Goal: Task Accomplishment & Management: Use online tool/utility

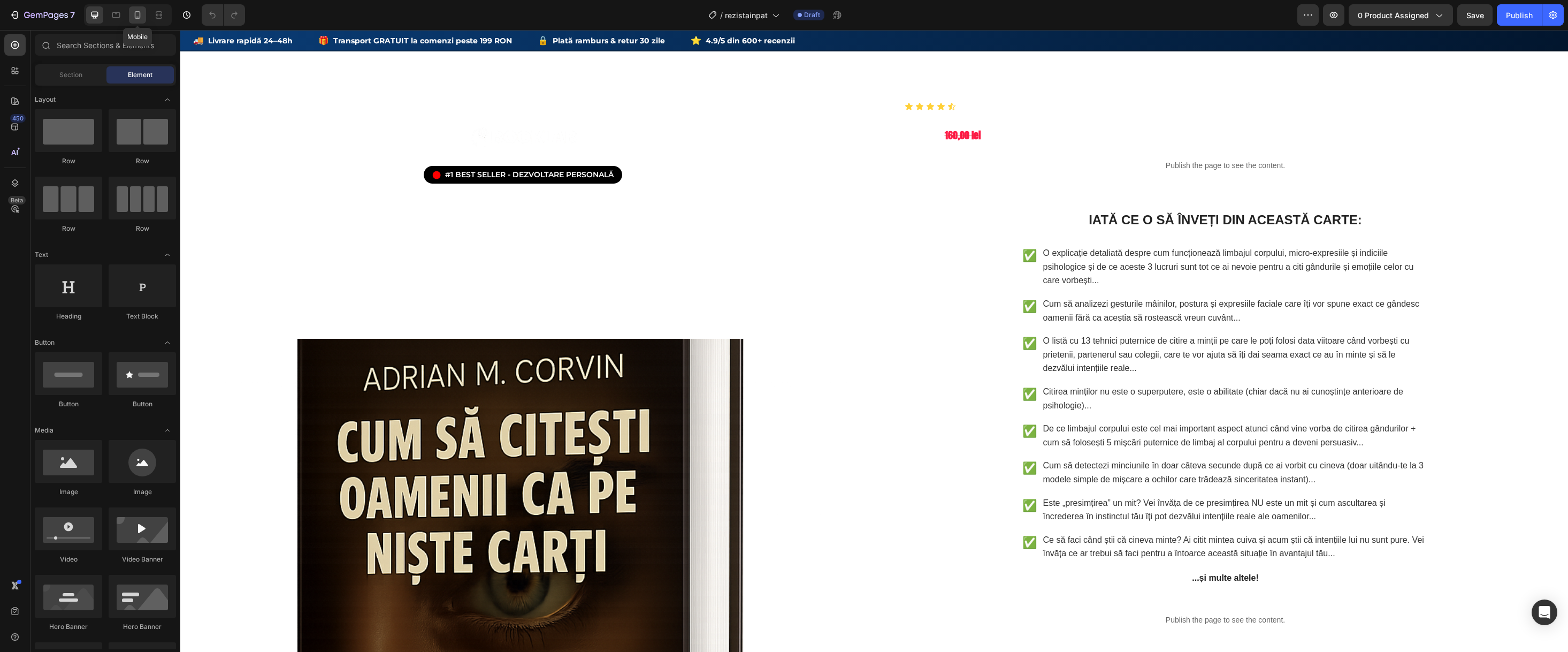
click at [131, 15] on div at bounding box center [137, 15] width 17 height 17
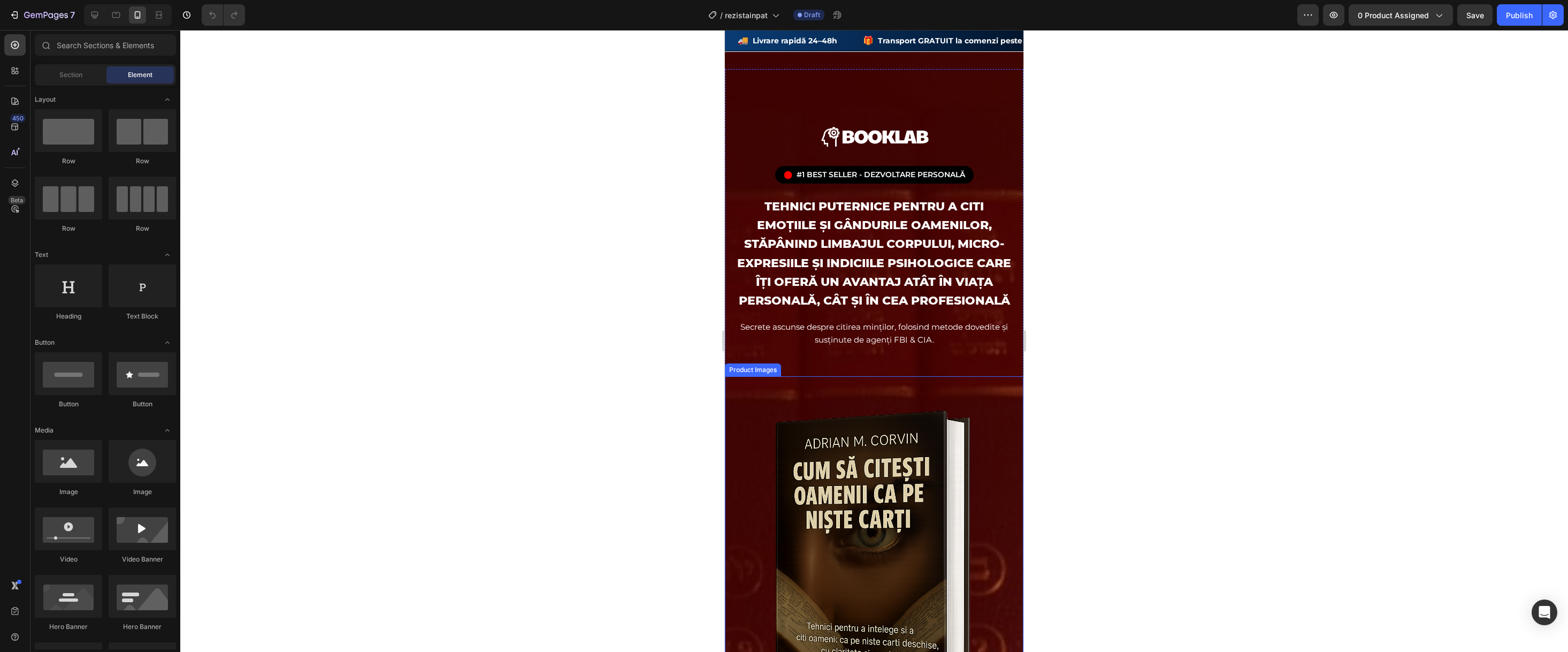
click at [824, 536] on img at bounding box center [874, 575] width 299 height 398
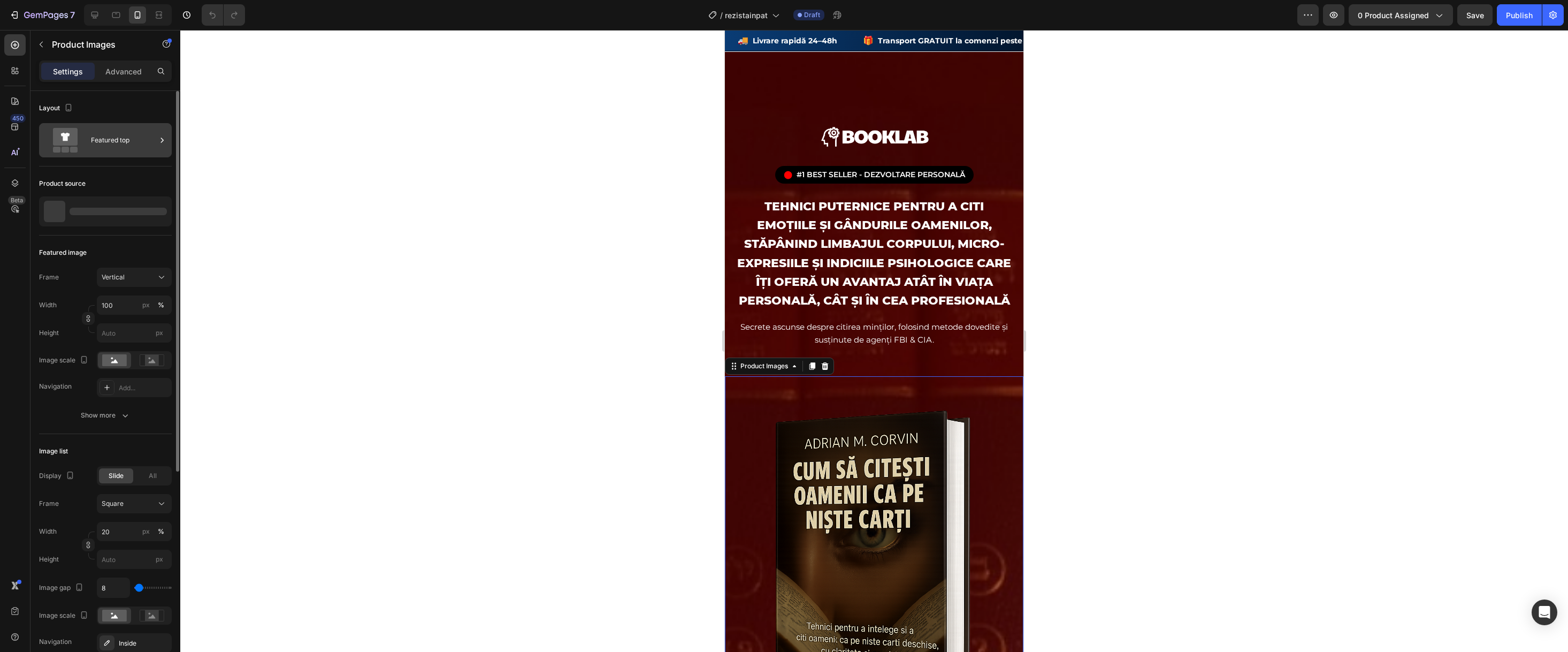
click at [87, 133] on div "Featured top" at bounding box center [105, 139] width 133 height 34
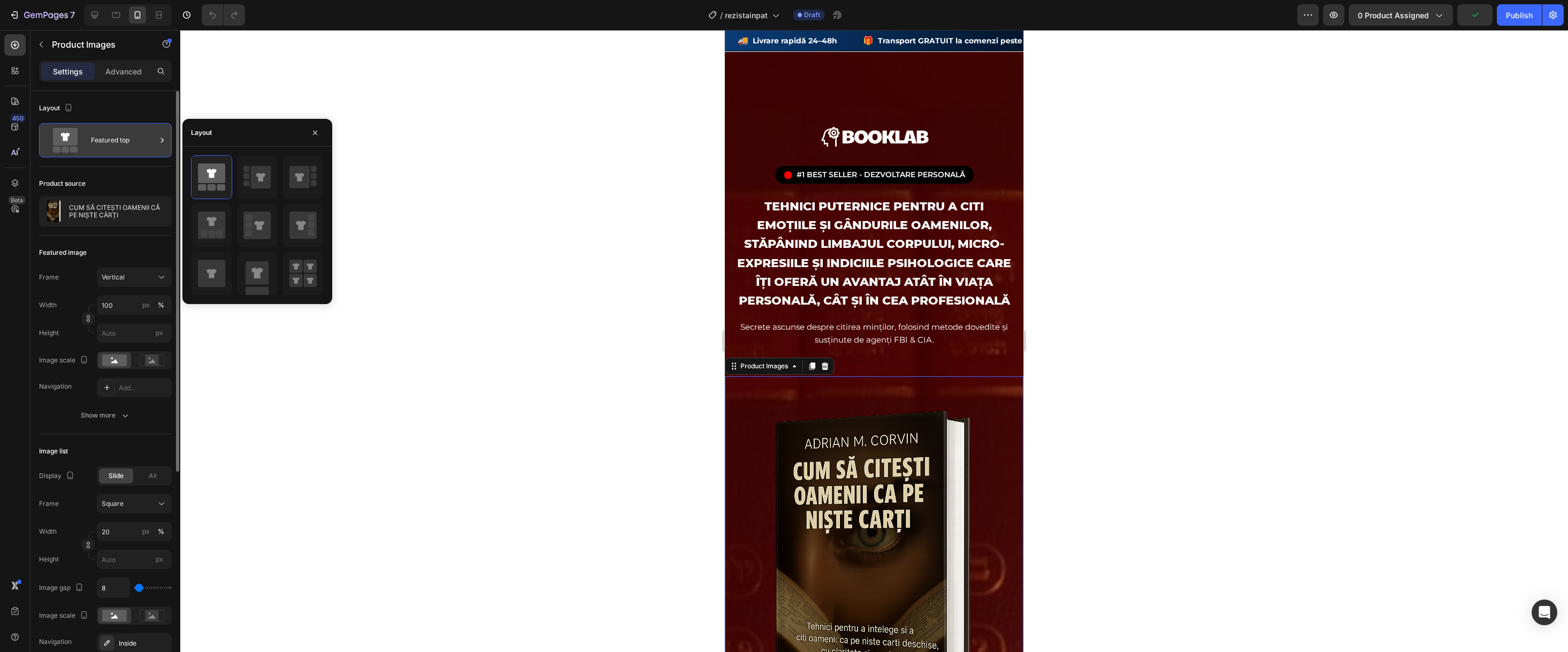
click at [123, 133] on div "Featured top" at bounding box center [123, 140] width 65 height 25
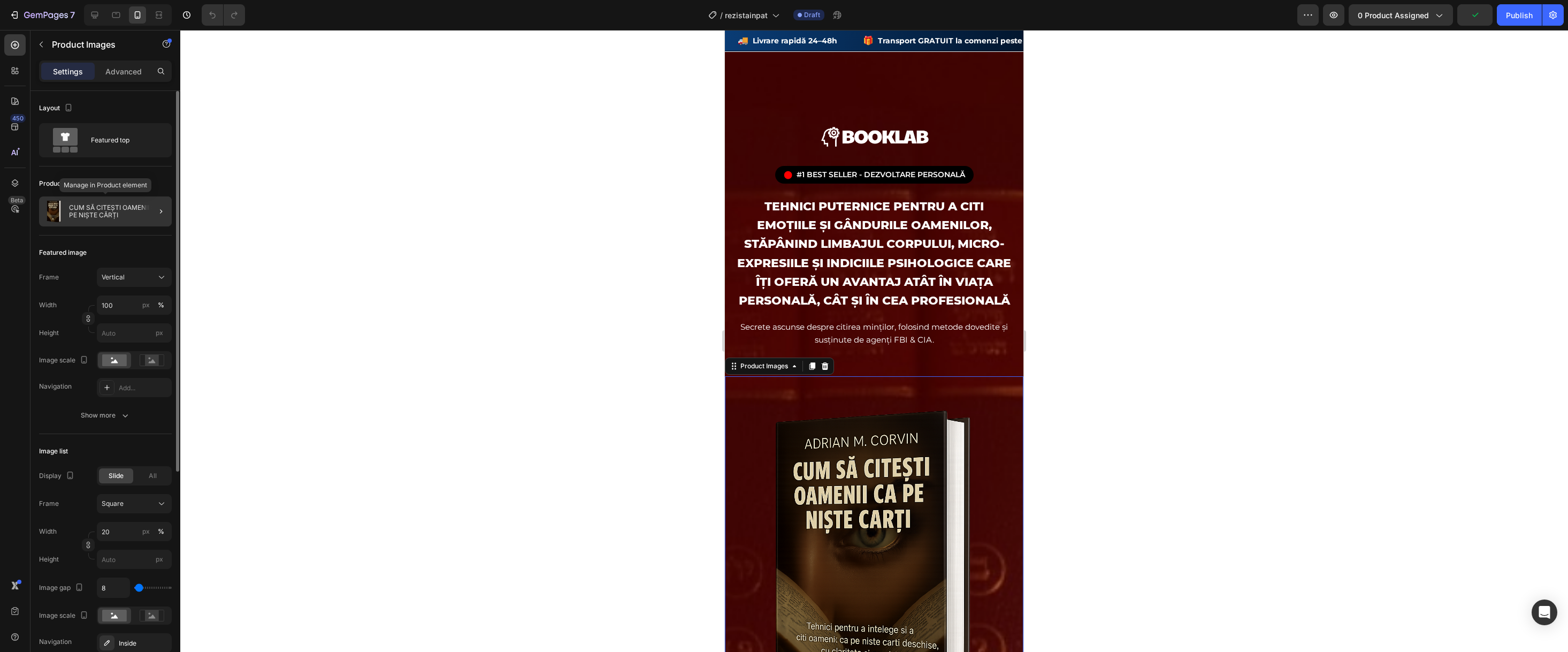
click at [129, 198] on div "CUM SĂ CITEȘTI OAMENII CĂ PE NIȘTE CĂRȚI" at bounding box center [105, 211] width 133 height 30
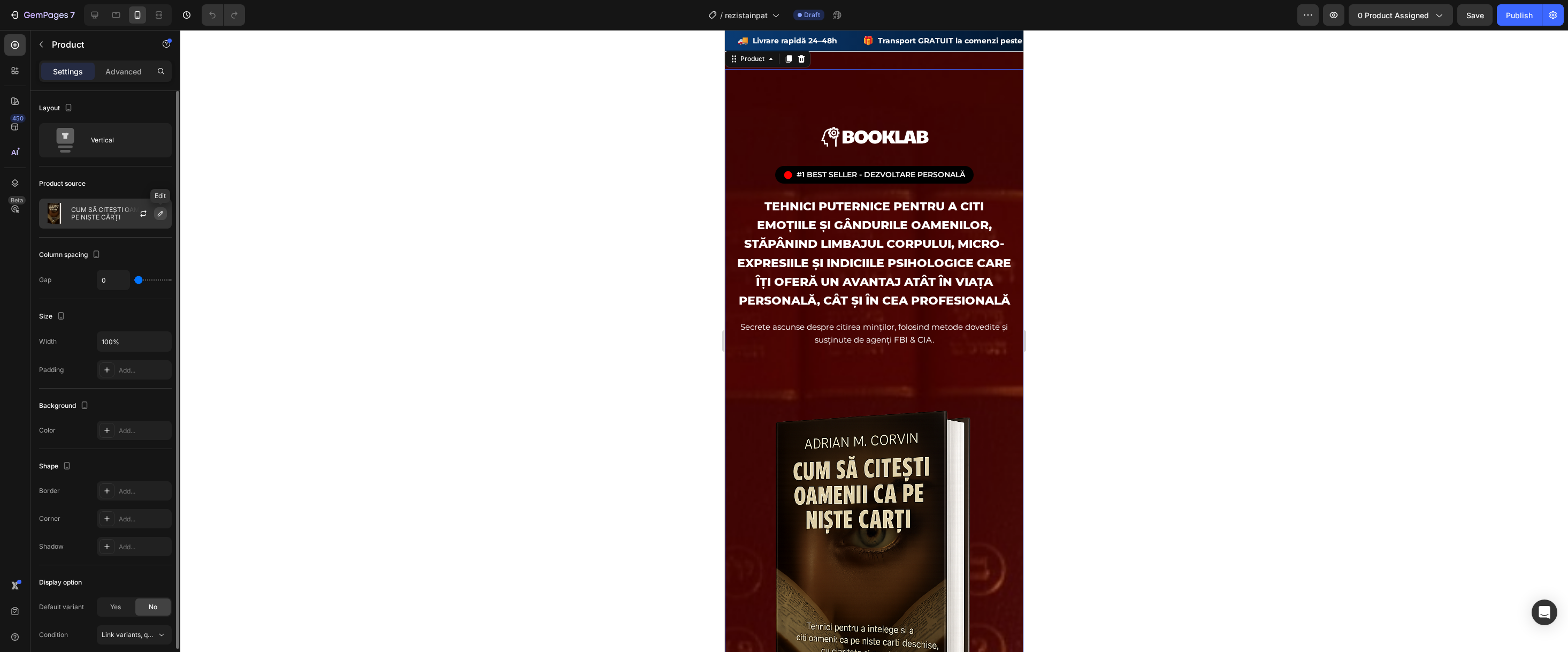
click at [154, 212] on button "button" at bounding box center [160, 213] width 13 height 13
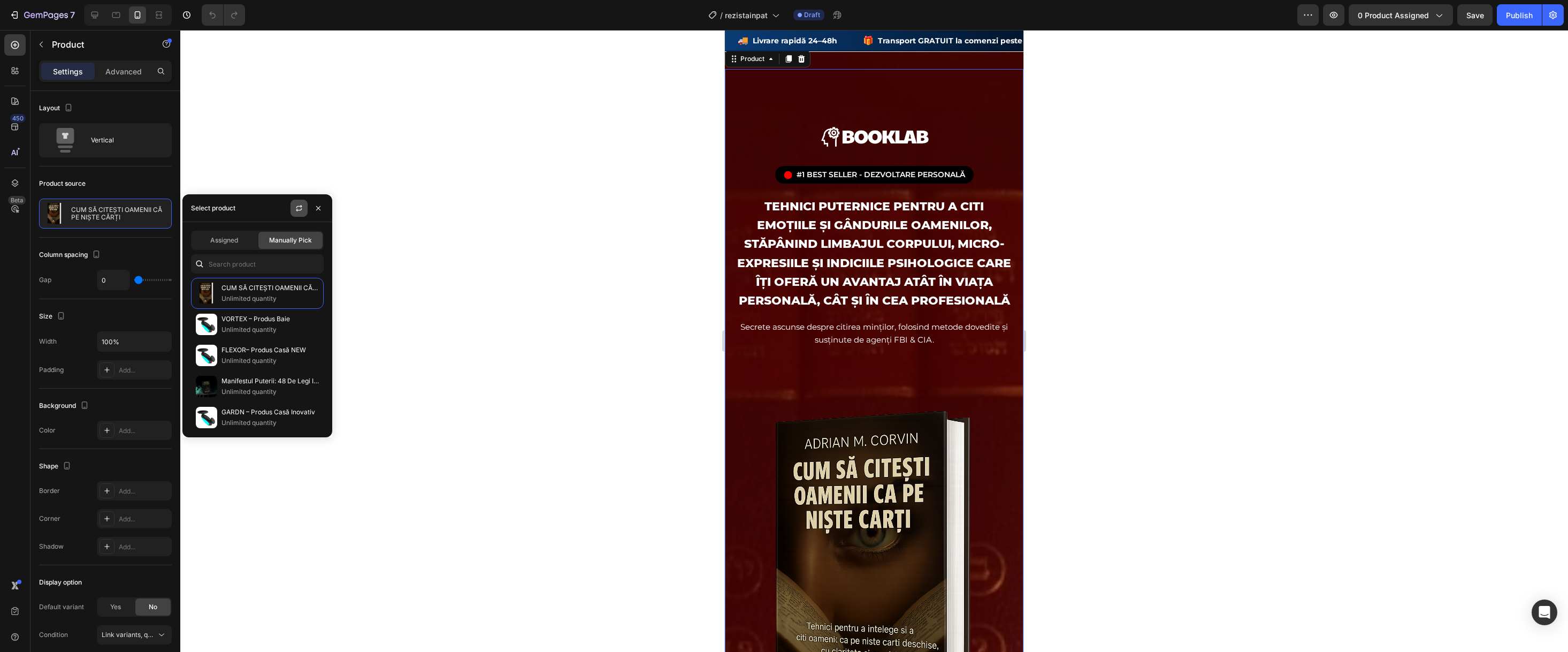
click at [292, 210] on button "button" at bounding box center [299, 208] width 17 height 17
click at [251, 302] on p "Unlimited quantity" at bounding box center [270, 299] width 97 height 11
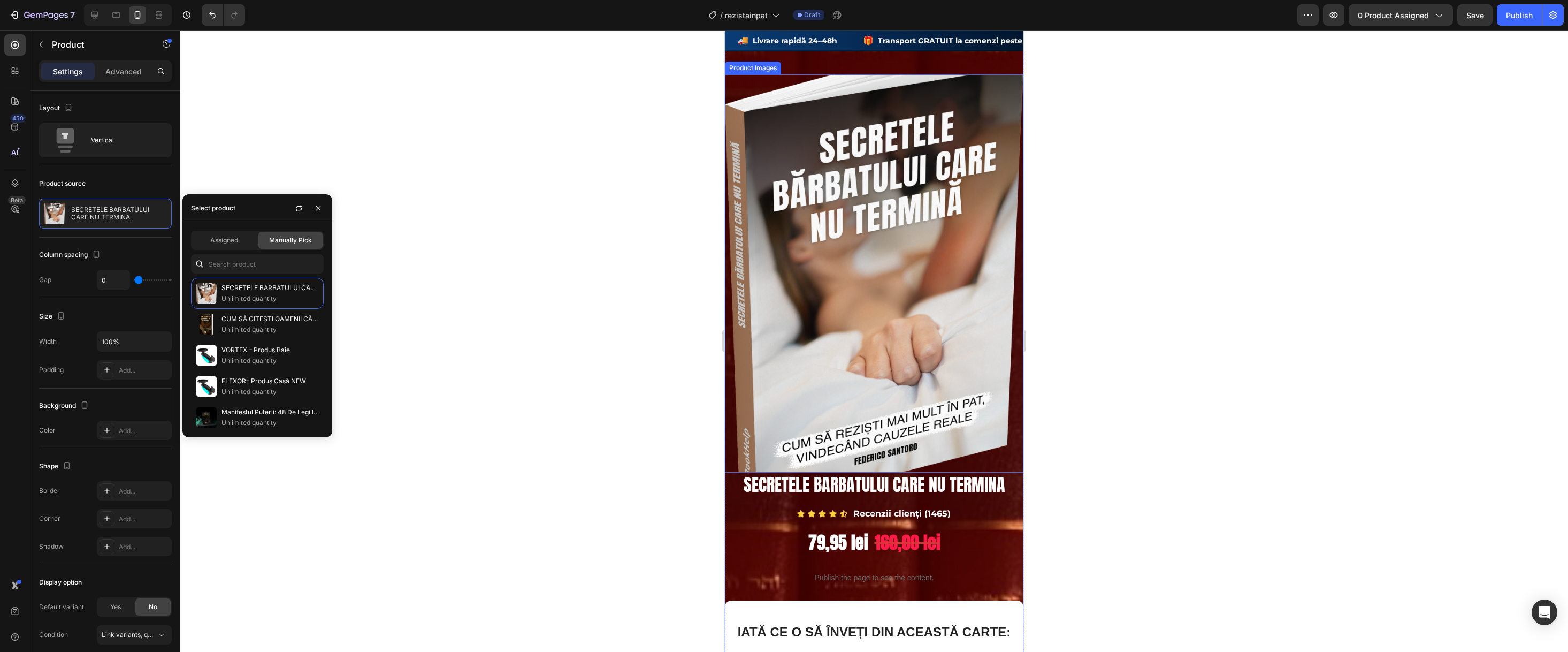
scroll to position [302, 0]
click at [972, 258] on img at bounding box center [874, 274] width 299 height 398
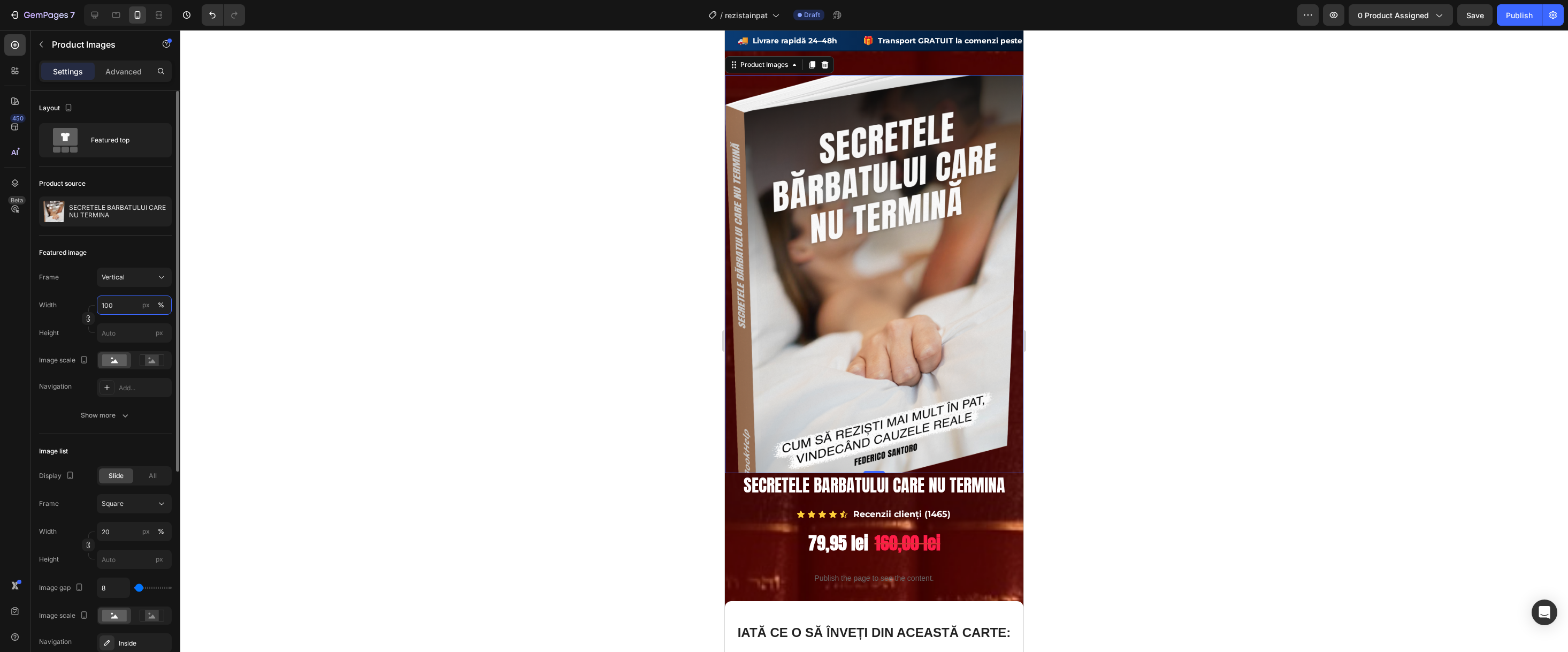
click at [121, 304] on input "100" at bounding box center [134, 305] width 75 height 19
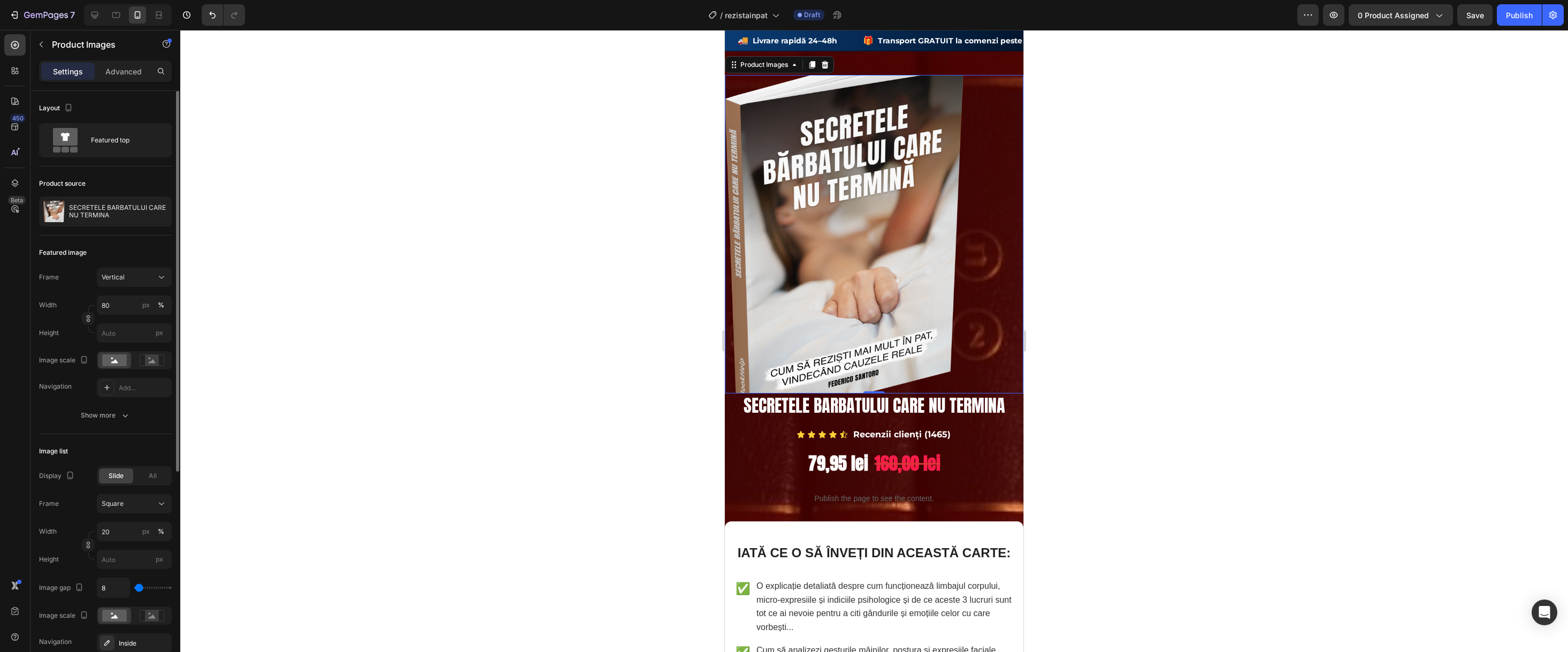
click at [140, 251] on div "Featured image" at bounding box center [105, 253] width 133 height 17
drag, startPoint x: 127, startPoint y: 310, endPoint x: 97, endPoint y: 306, distance: 30.3
click at [97, 306] on input "80" at bounding box center [134, 305] width 75 height 19
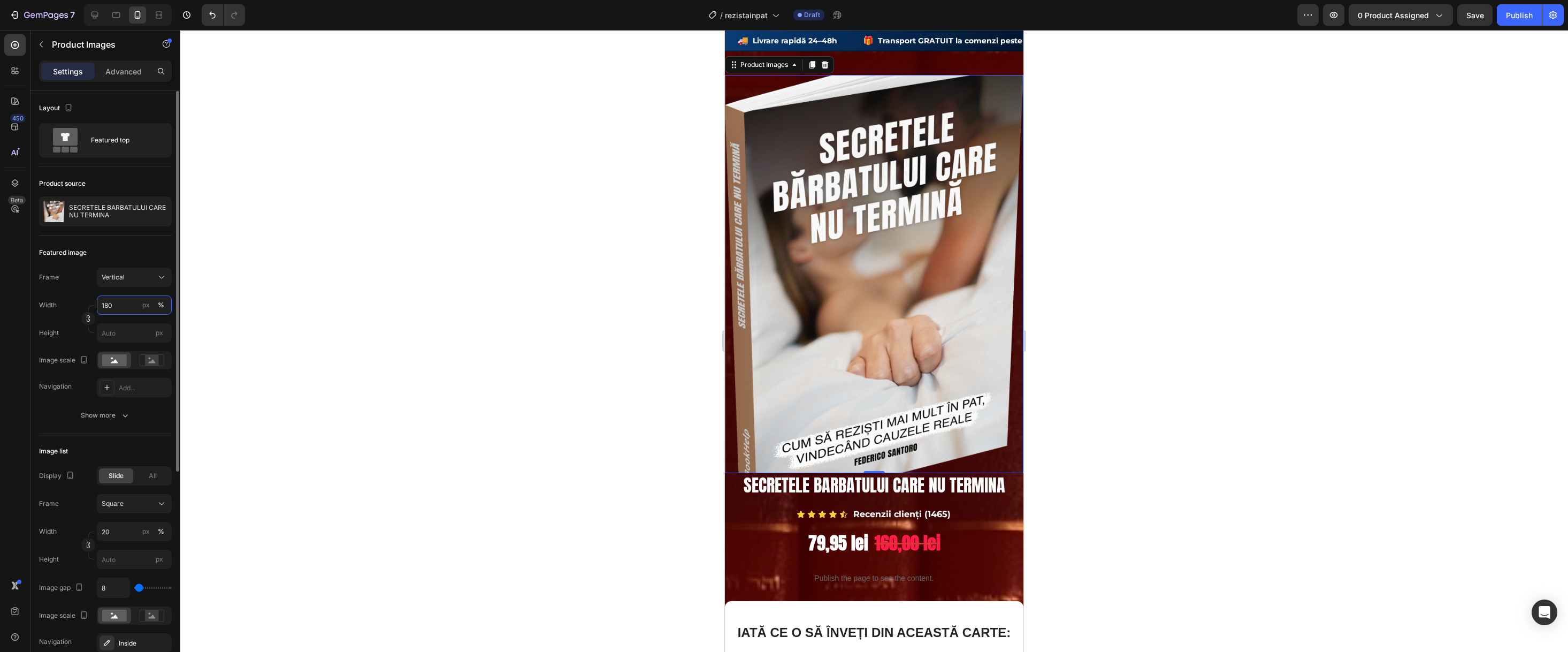
click at [117, 307] on input "180" at bounding box center [134, 305] width 75 height 19
click at [109, 307] on input "180" at bounding box center [134, 305] width 75 height 19
type input "100"
click at [1203, 266] on div at bounding box center [874, 341] width 1388 height 622
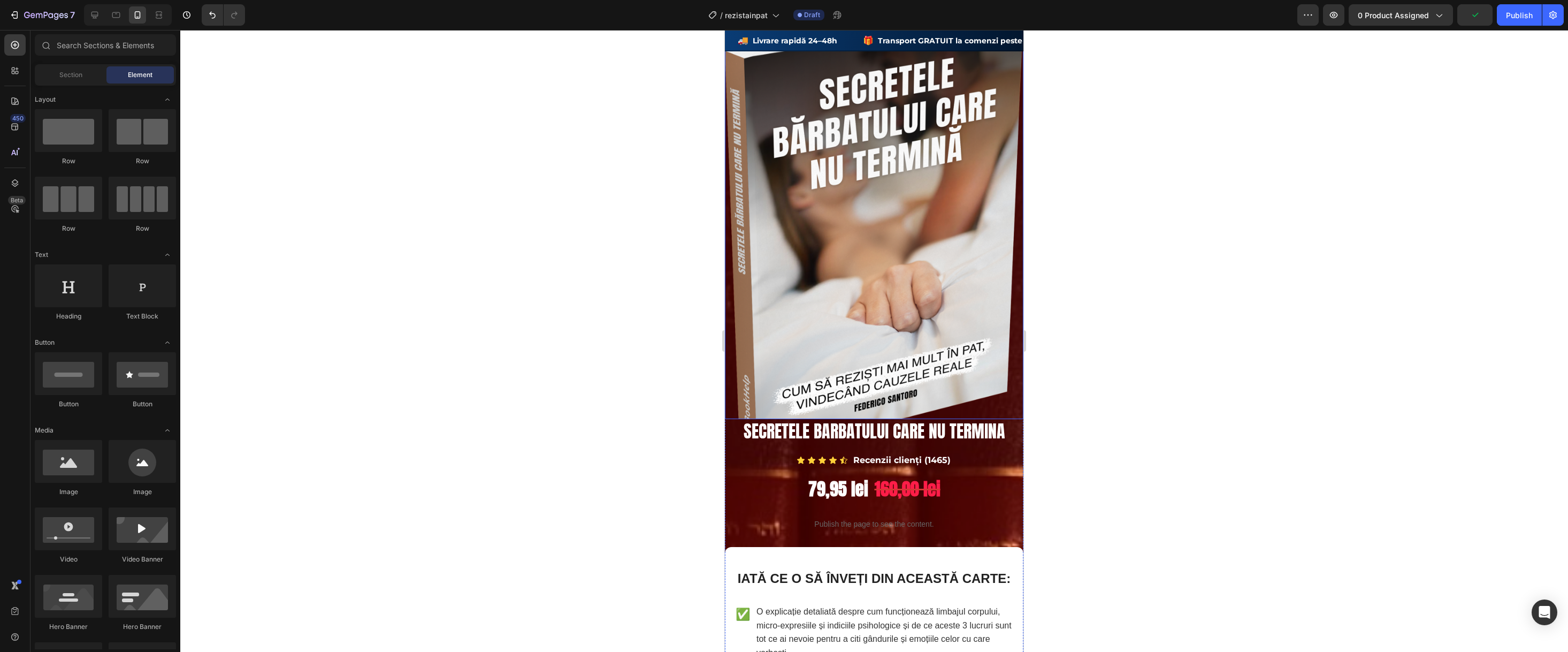
scroll to position [266, 0]
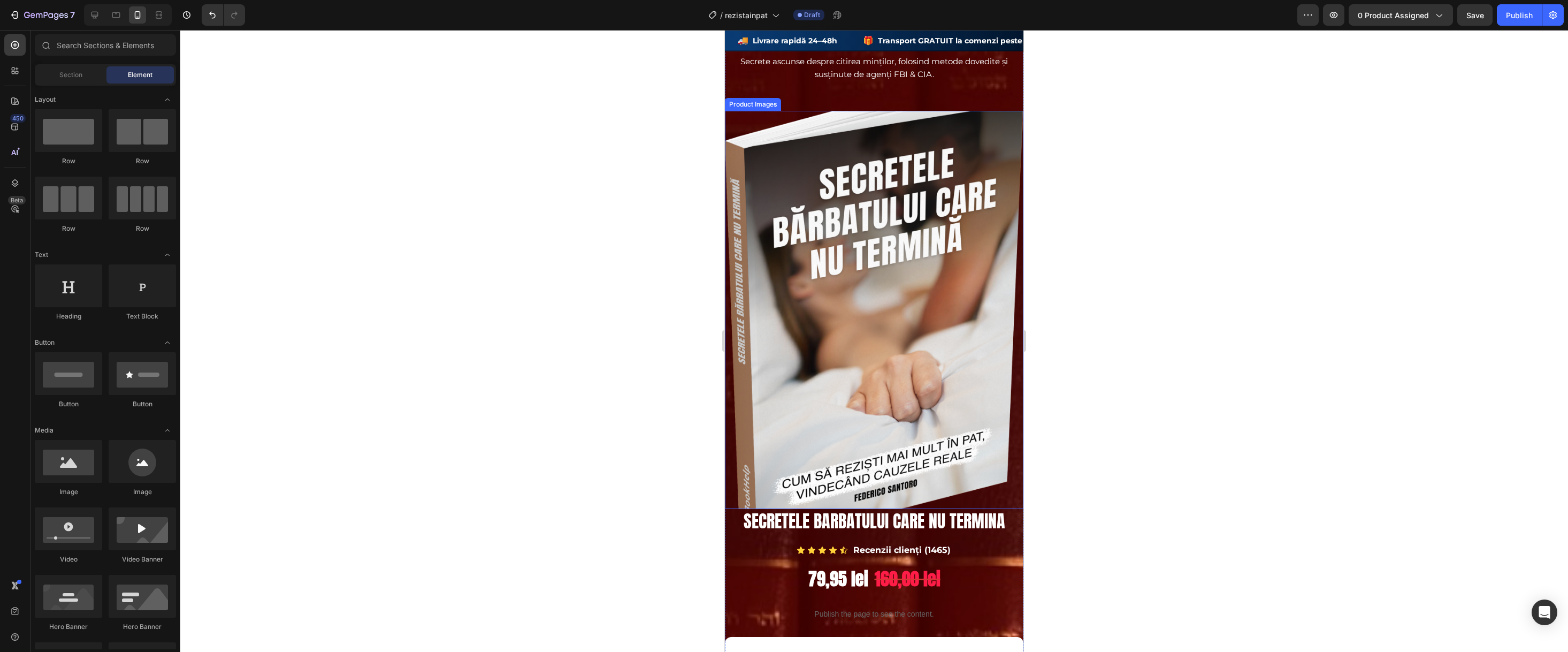
click at [935, 278] on img at bounding box center [874, 310] width 299 height 398
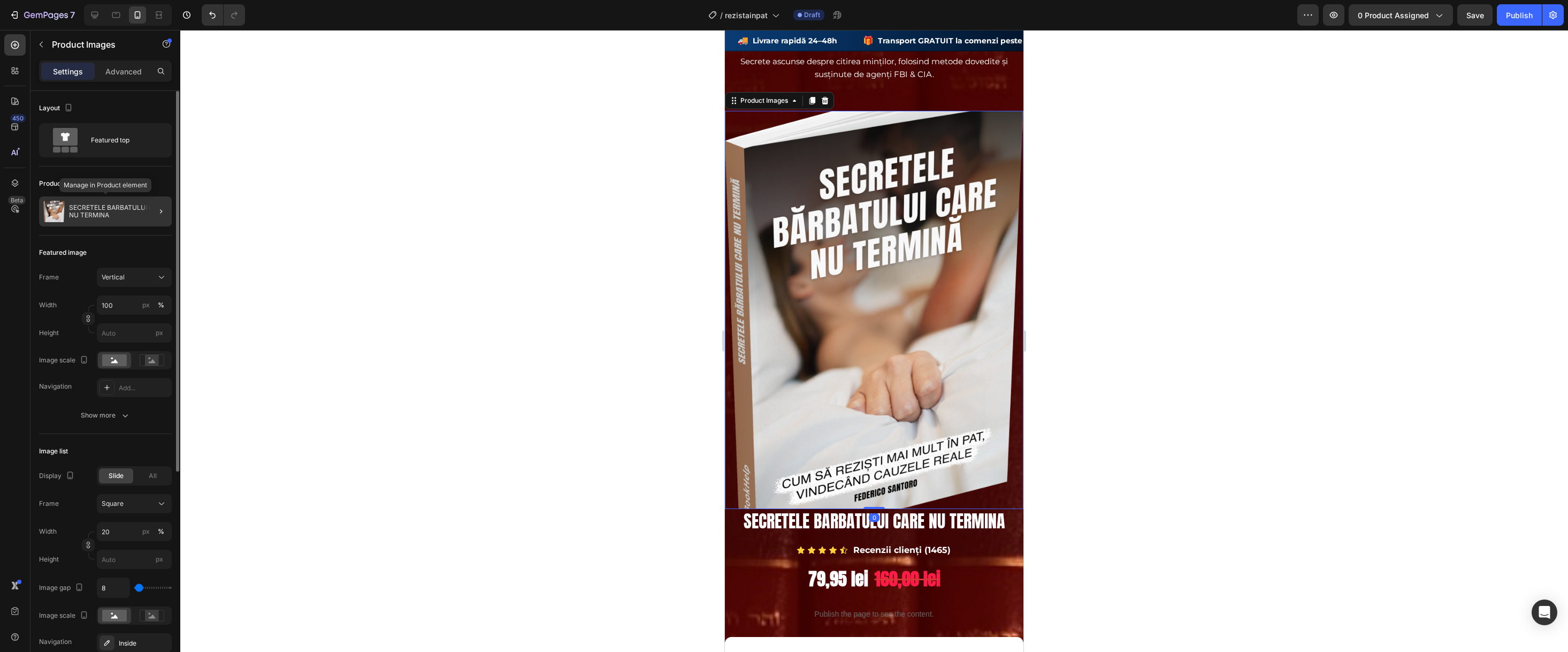
click at [85, 212] on p "SECRETELE BARBATULUI CARE NU TERMINA" at bounding box center [118, 212] width 99 height 15
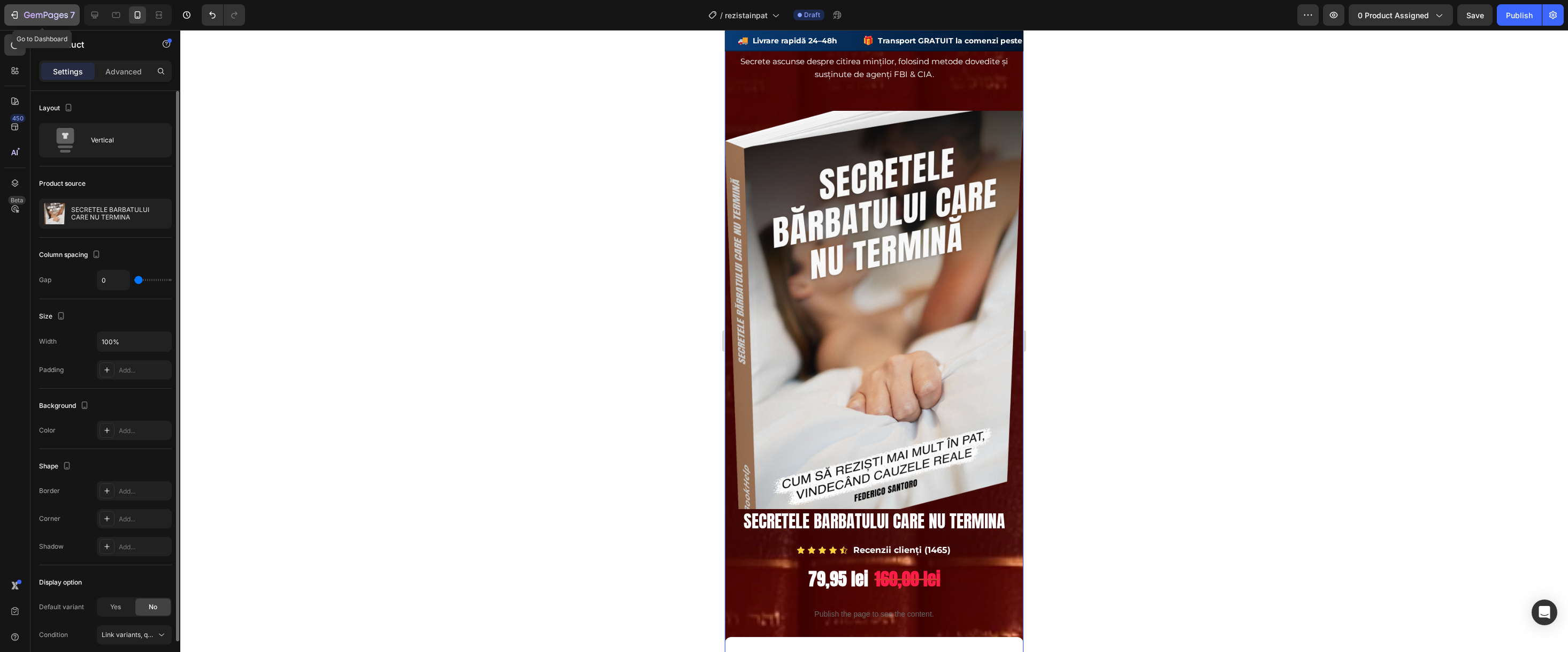
click at [15, 19] on icon "button" at bounding box center [15, 15] width 11 height 11
